Goal: Transaction & Acquisition: Purchase product/service

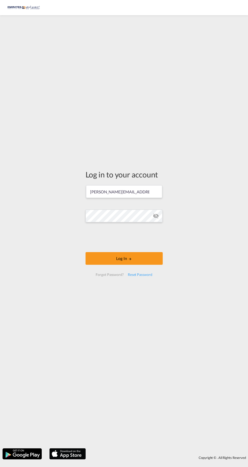
click at [112, 260] on button "Log In" at bounding box center [124, 258] width 77 height 13
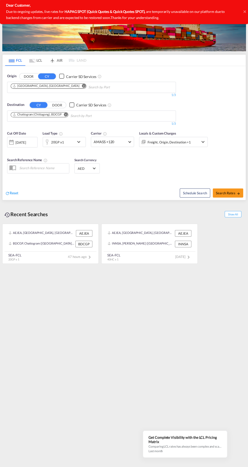
click at [67, 114] on md-icon "Remove" at bounding box center [66, 115] width 4 height 4
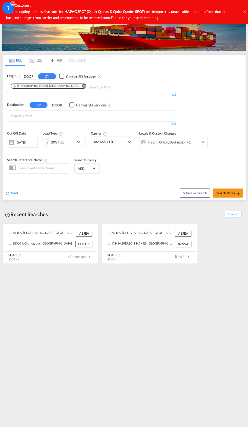
click at [53, 117] on body "Analytics Dashboard Rate Search Enquiries Quotes Bookings" at bounding box center [124, 213] width 248 height 427
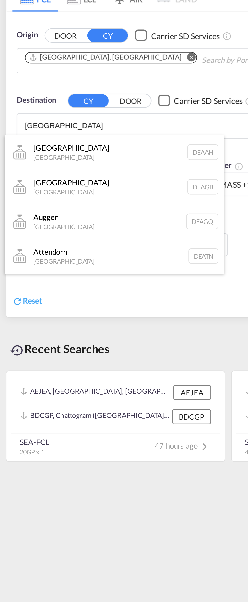
type input "[GEOGRAPHIC_DATA]"
click at [48, 121] on div "Aachen Germany DEAAH" at bounding box center [50, 127] width 96 height 15
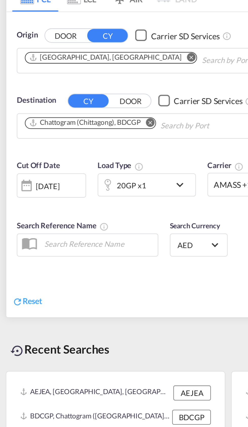
click at [65, 115] on md-icon "Remove" at bounding box center [66, 115] width 4 height 4
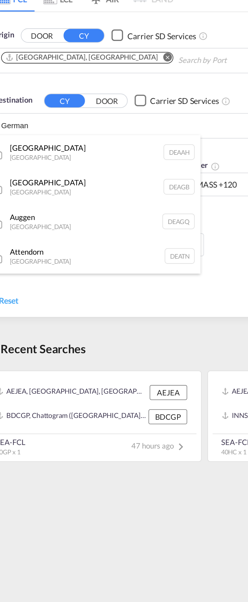
type input "German"
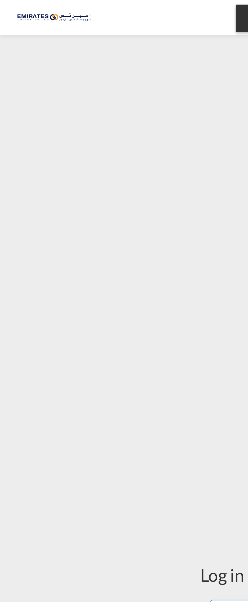
type input "[PERSON_NAME][EMAIL_ADDRESS][DOMAIN_NAME]"
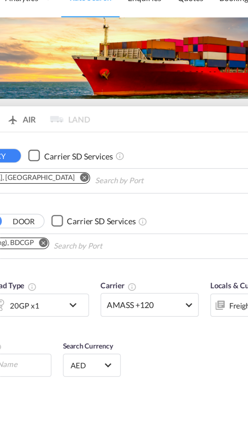
click at [66, 115] on md-icon "Remove" at bounding box center [66, 115] width 4 height 4
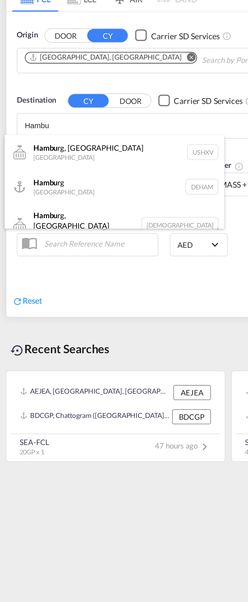
type input "Hambu"
click at [25, 144] on div "Hambu rg Germany DEHAM" at bounding box center [50, 143] width 96 height 15
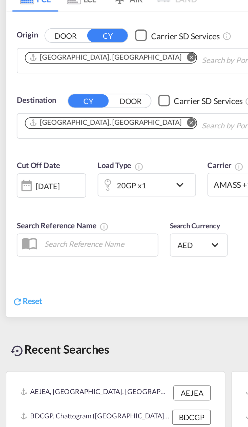
click at [26, 142] on div "[DATE]" at bounding box center [21, 142] width 10 height 5
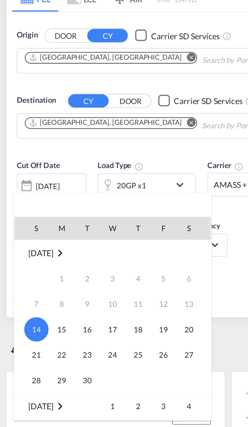
click at [38, 226] on span "30" at bounding box center [38, 228] width 10 height 10
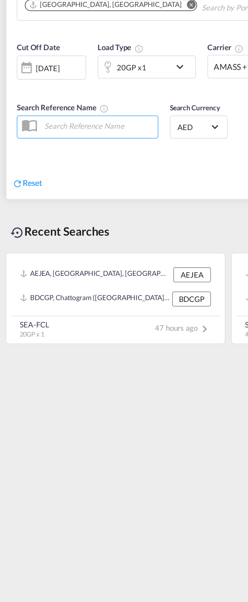
click at [20, 74] on button "DOOR" at bounding box center [29, 77] width 18 height 6
click at [88, 188] on div "Reset" at bounding box center [65, 189] width 120 height 14
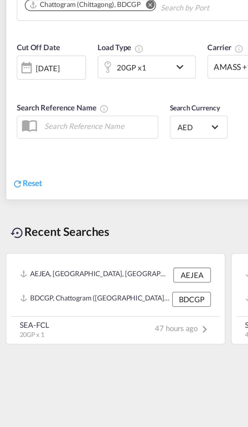
click at [67, 116] on md-icon "Remove" at bounding box center [66, 115] width 4 height 4
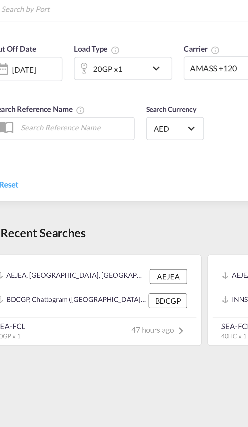
click at [33, 117] on body "Analytics Dashboard Rate Search Enquiries Quotes Bookings" at bounding box center [124, 213] width 248 height 427
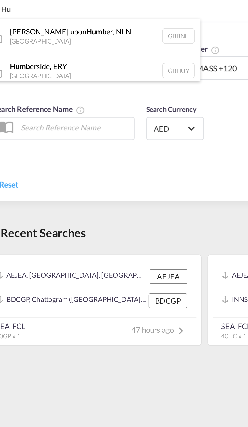
type input "H"
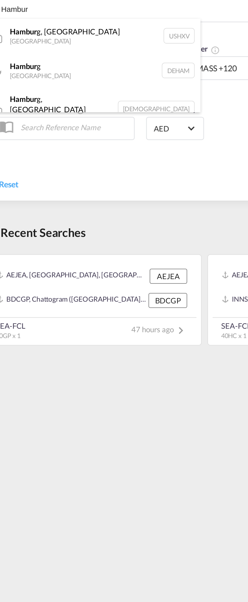
type input "Hambur"
click at [33, 143] on div "Hambur g [GEOGRAPHIC_DATA] [GEOGRAPHIC_DATA]" at bounding box center [50, 143] width 96 height 15
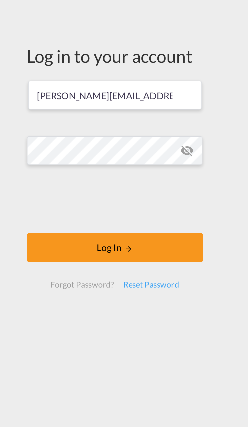
click at [132, 243] on button "Log In" at bounding box center [124, 238] width 77 height 13
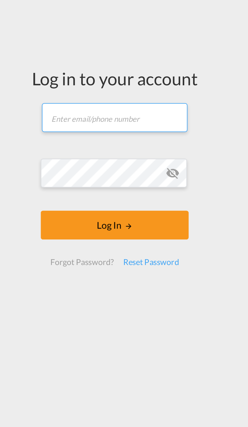
type input "salman@emirateslogistics.com"
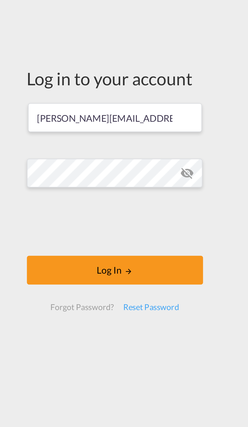
click at [136, 242] on button "Log In" at bounding box center [124, 238] width 77 height 13
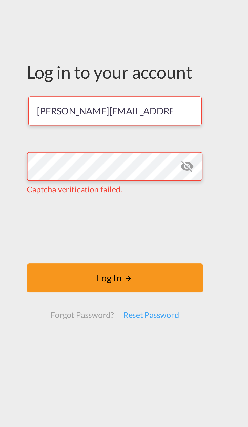
click at [130, 241] on md-icon "LOGIN" at bounding box center [130, 242] width 4 height 4
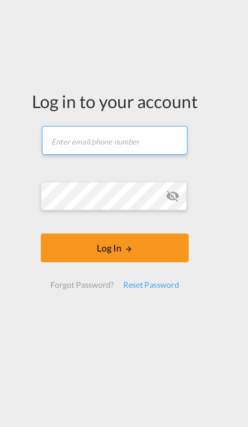
type input "salman@emirateslogistics.com"
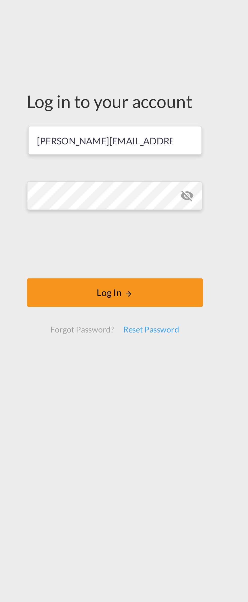
click at [139, 308] on iframe at bounding box center [124, 305] width 77 height 20
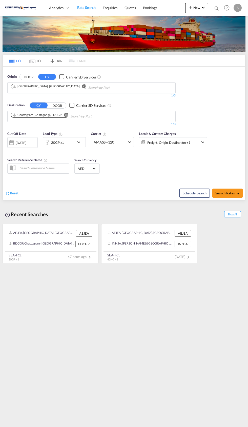
click at [66, 115] on md-icon "Remove" at bounding box center [66, 115] width 4 height 4
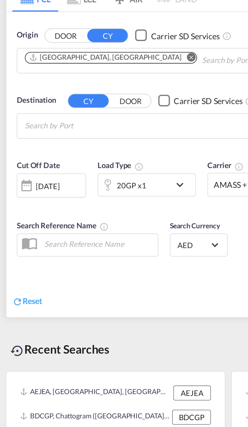
click at [37, 118] on body "Analytics Dashboard Rate Search Enquiries Quotes Bookings" at bounding box center [124, 213] width 248 height 427
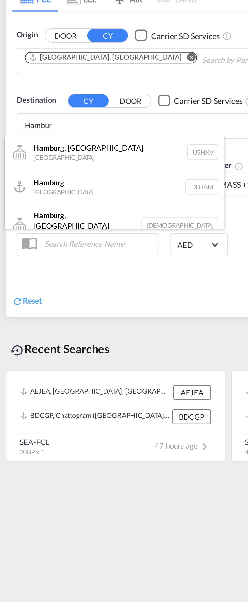
type input "Hambur"
click at [34, 144] on div "Hambur g [GEOGRAPHIC_DATA] [GEOGRAPHIC_DATA]" at bounding box center [50, 143] width 96 height 15
